Goal: Obtain resource: Download file/media

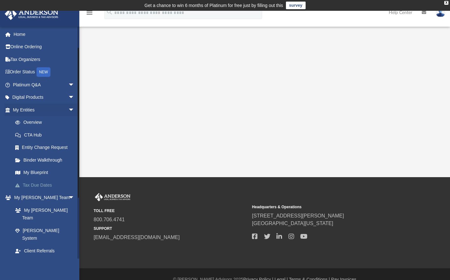
scroll to position [32, 0]
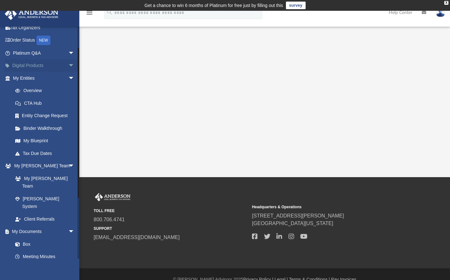
click at [69, 64] on span "arrow_drop_down" at bounding box center [74, 65] width 13 height 13
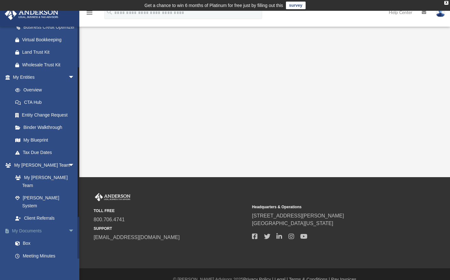
scroll to position [159, 0]
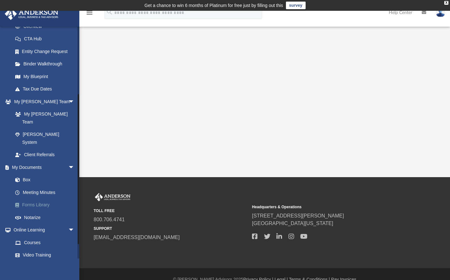
click at [25, 199] on link "Forms Library" at bounding box center [46, 205] width 75 height 13
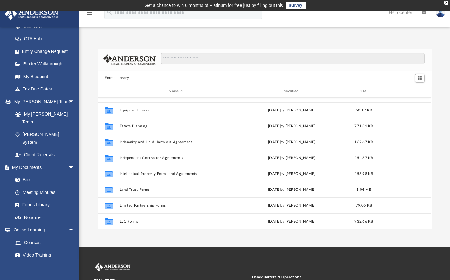
scroll to position [59, 0]
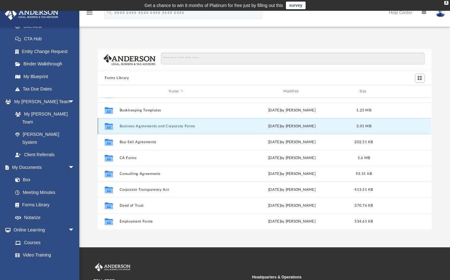
click at [165, 126] on button "Business Agreements and Corporate Forms" at bounding box center [176, 126] width 113 height 4
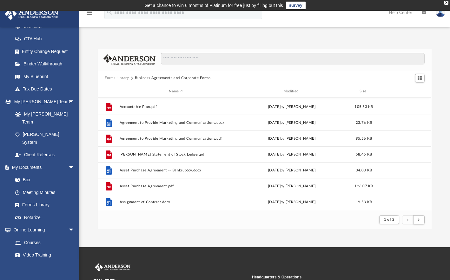
scroll to position [0, 0]
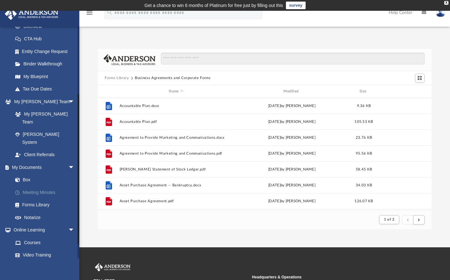
click at [31, 186] on link "Meeting Minutes" at bounding box center [46, 192] width 75 height 13
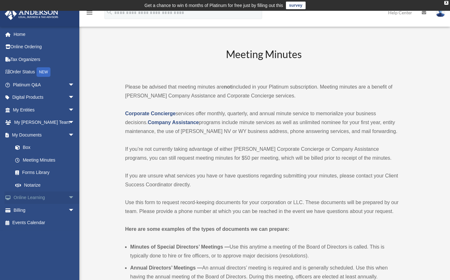
click at [70, 197] on span "arrow_drop_down" at bounding box center [74, 198] width 13 height 13
click at [70, 197] on span "arrow_drop_up" at bounding box center [74, 198] width 13 height 13
click at [68, 210] on span "arrow_drop_down" at bounding box center [74, 210] width 13 height 13
click at [68, 210] on span "arrow_drop_up" at bounding box center [74, 210] width 13 height 13
click at [68, 119] on span "arrow_drop_down" at bounding box center [74, 122] width 13 height 13
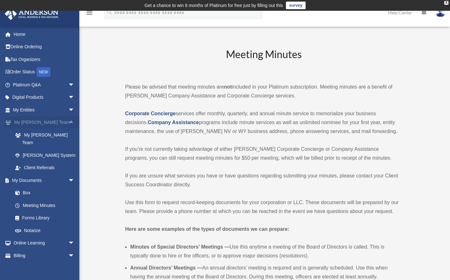
click at [68, 119] on span "arrow_drop_up" at bounding box center [74, 122] width 13 height 13
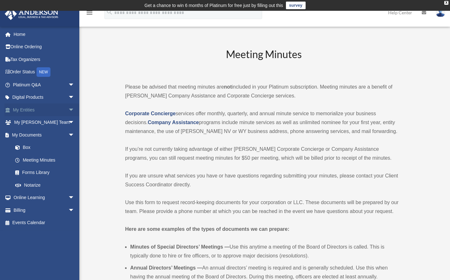
click at [68, 109] on span "arrow_drop_down" at bounding box center [74, 110] width 13 height 13
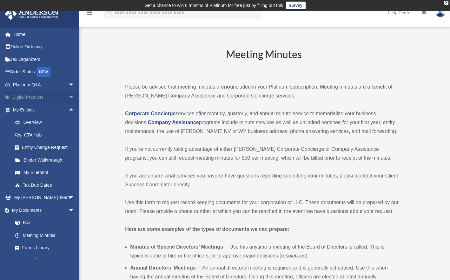
click at [68, 98] on span "arrow_drop_down" at bounding box center [74, 97] width 13 height 13
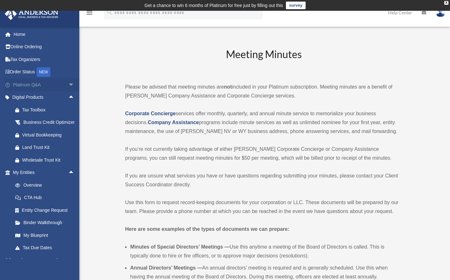
click at [68, 83] on span "arrow_drop_down" at bounding box center [74, 84] width 13 height 13
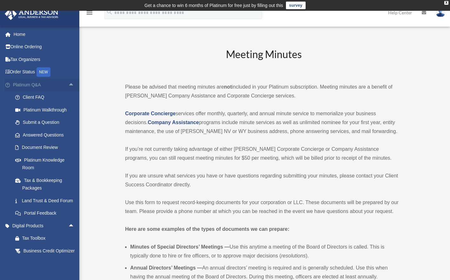
click at [68, 83] on span "arrow_drop_up" at bounding box center [74, 84] width 13 height 13
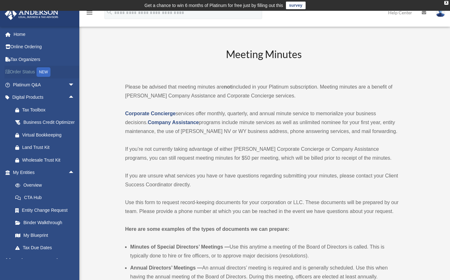
click at [27, 70] on link "Order Status NEW" at bounding box center [44, 72] width 80 height 13
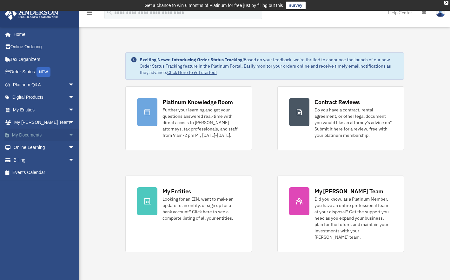
click at [36, 136] on link "My Documents arrow_drop_down" at bounding box center [44, 135] width 80 height 13
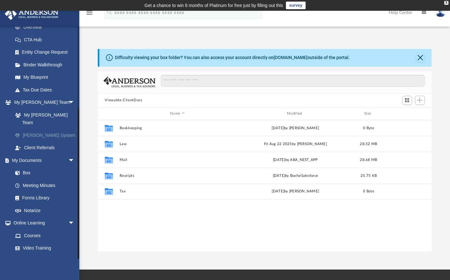
scroll to position [122, 0]
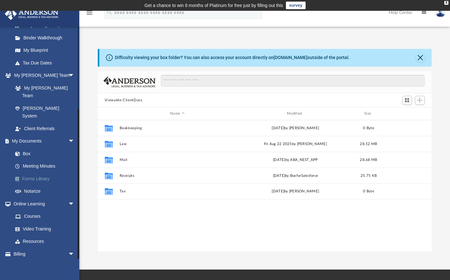
click at [40, 173] on link "Forms Library" at bounding box center [46, 179] width 75 height 13
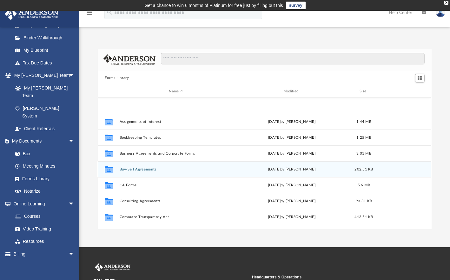
scroll to position [64, 0]
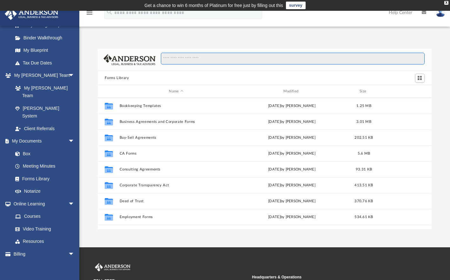
click at [216, 61] on input "Search files and folders" at bounding box center [293, 59] width 264 height 12
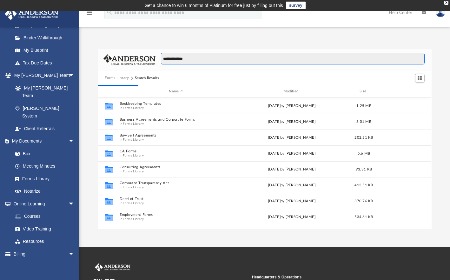
type input "**********"
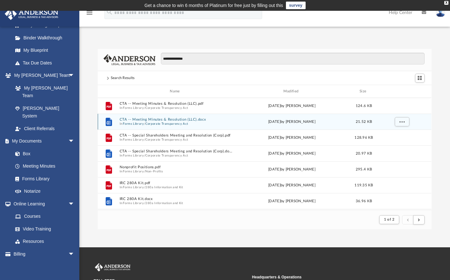
click at [163, 120] on button "CTA -- Meeting Minutes & Resolution (LLC).docx" at bounding box center [176, 120] width 113 height 4
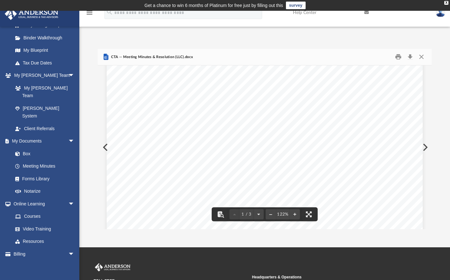
scroll to position [13, 0]
click at [423, 56] on button "Close" at bounding box center [421, 57] width 11 height 10
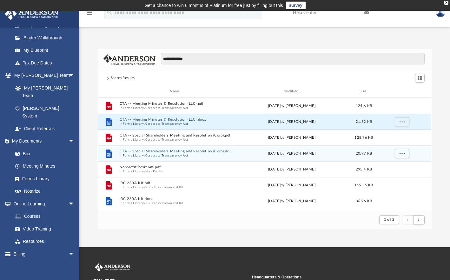
click at [172, 151] on button "CTA -- Special Shareholders Meeting and Resolution (Corp).docx" at bounding box center [176, 152] width 113 height 4
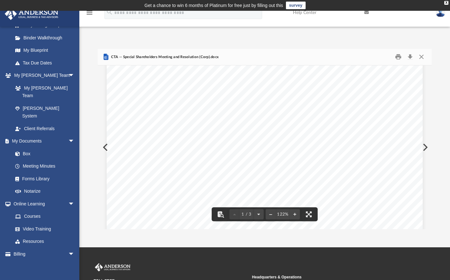
scroll to position [0, 0]
click at [422, 57] on button "Close" at bounding box center [421, 57] width 11 height 10
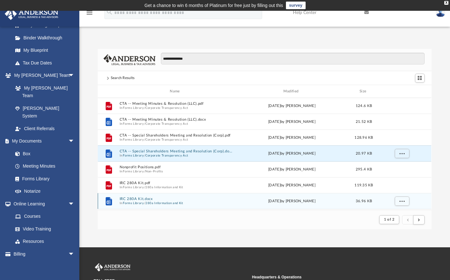
click at [132, 199] on button "IRC 280A Kit.docx" at bounding box center [176, 199] width 113 height 4
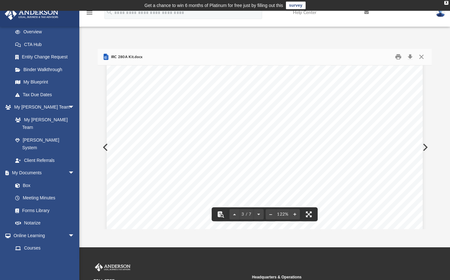
scroll to position [794, 0]
click at [421, 56] on button "Close" at bounding box center [421, 57] width 11 height 10
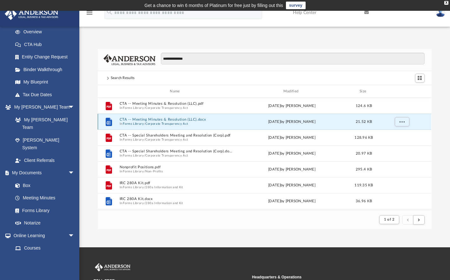
click at [141, 118] on button "CTA -- Meeting Minutes & Resolution (LLC).docx" at bounding box center [176, 120] width 113 height 4
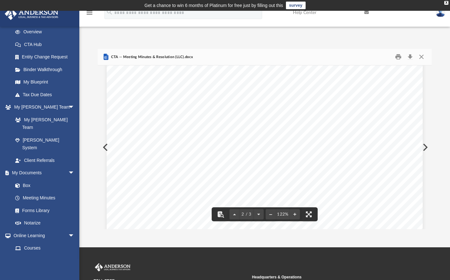
scroll to position [299, 0]
click at [421, 56] on button "Close" at bounding box center [421, 57] width 11 height 10
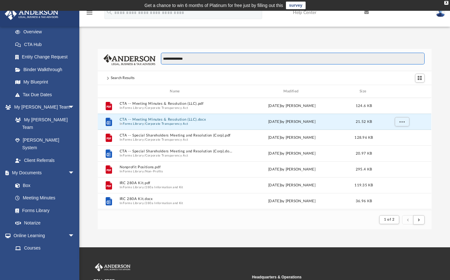
drag, startPoint x: 194, startPoint y: 59, endPoint x: 89, endPoint y: 63, distance: 105.5
click at [89, 63] on div "**********" at bounding box center [264, 139] width 371 height 181
click at [109, 79] on div "Search Results" at bounding box center [123, 78] width 36 height 6
click at [421, 221] on button "submit" at bounding box center [419, 219] width 11 height 9
click at [420, 221] on button "submit" at bounding box center [419, 219] width 11 height 9
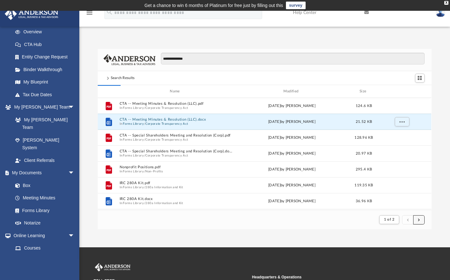
click at [420, 221] on span "submit" at bounding box center [419, 219] width 2 height 3
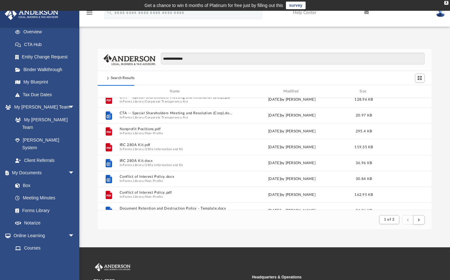
scroll to position [0, 0]
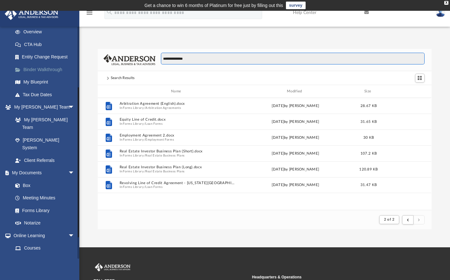
drag, startPoint x: 192, startPoint y: 60, endPoint x: 56, endPoint y: 71, distance: 136.4
click at [56, 71] on div "App [EMAIL_ADDRESS][DOMAIN_NAME] Sign Out [EMAIL_ADDRESS][DOMAIN_NAME] Home Onl…" at bounding box center [225, 129] width 450 height 201
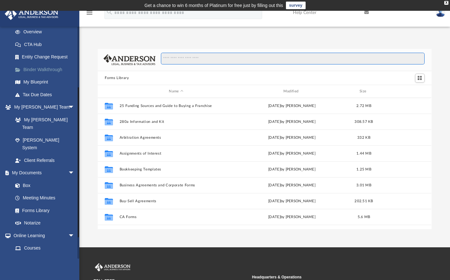
scroll to position [140, 329]
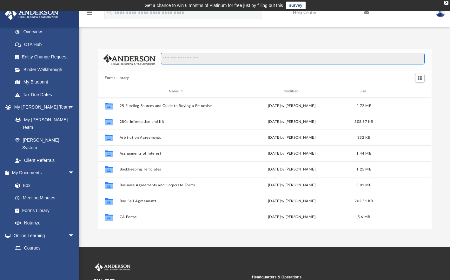
click at [192, 56] on input "Search files and folders" at bounding box center [293, 59] width 264 height 12
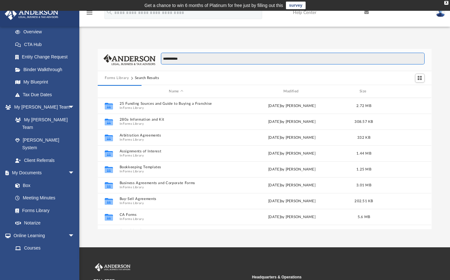
click at [192, 56] on input "**********" at bounding box center [293, 59] width 264 height 12
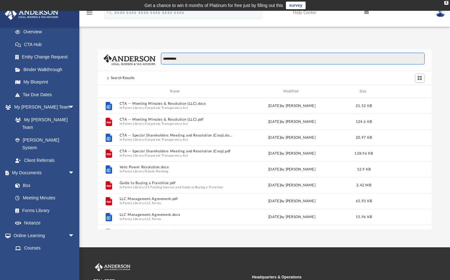
type input "**********"
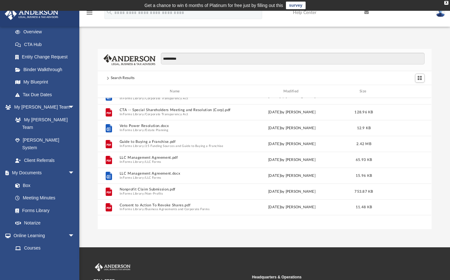
scroll to position [0, 0]
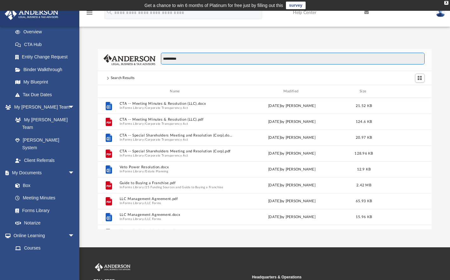
drag, startPoint x: 186, startPoint y: 58, endPoint x: 114, endPoint y: 61, distance: 72.2
click at [114, 60] on div "**********" at bounding box center [265, 60] width 334 height 23
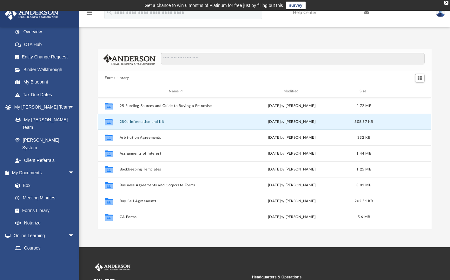
click at [151, 122] on button "280a Information and Kit" at bounding box center [176, 122] width 113 height 4
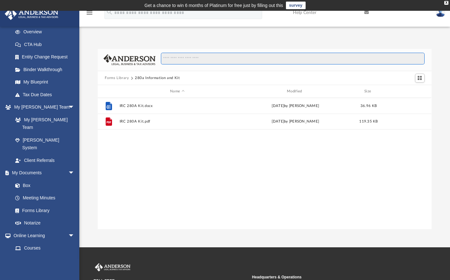
click at [203, 59] on input "Search files and folders" at bounding box center [293, 59] width 264 height 12
click at [123, 77] on button "Forms Library" at bounding box center [117, 78] width 24 height 6
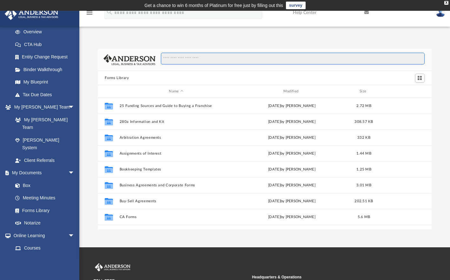
click at [205, 61] on input "Search files and folders" at bounding box center [293, 59] width 264 height 12
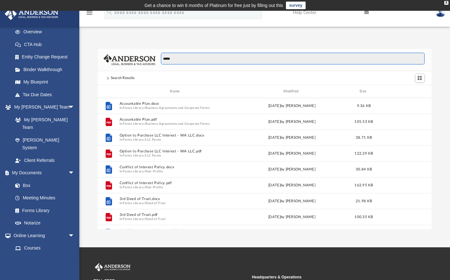
type input "*****"
